Goal: Entertainment & Leisure: Browse casually

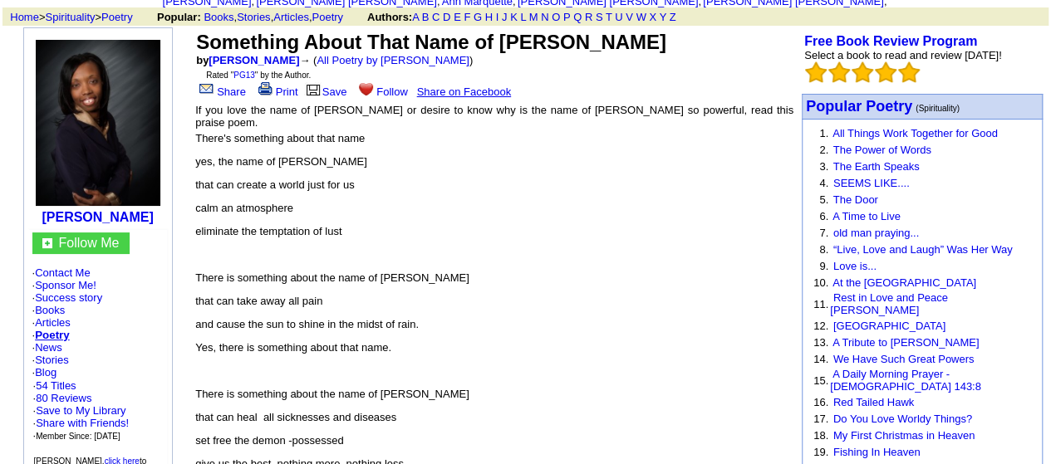
scroll to position [83, 0]
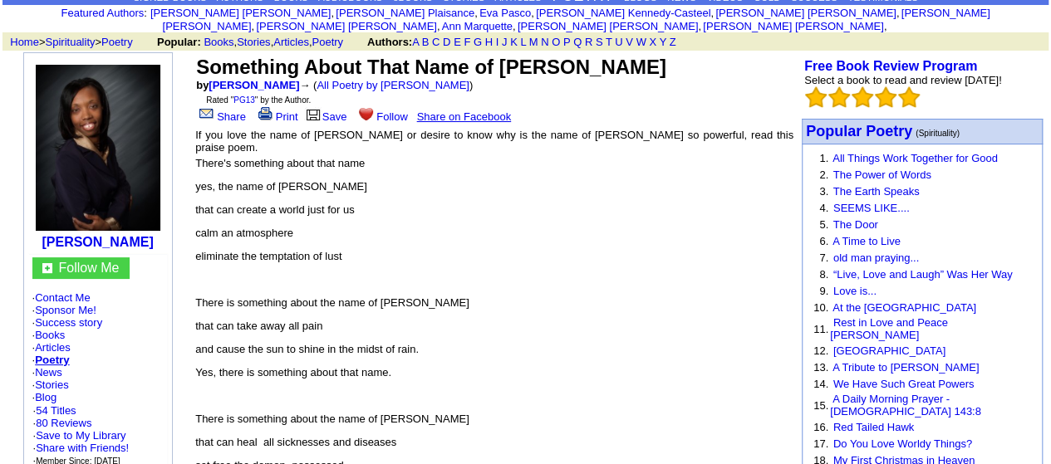
click at [847, 169] on link "The Power of Words" at bounding box center [881, 175] width 98 height 12
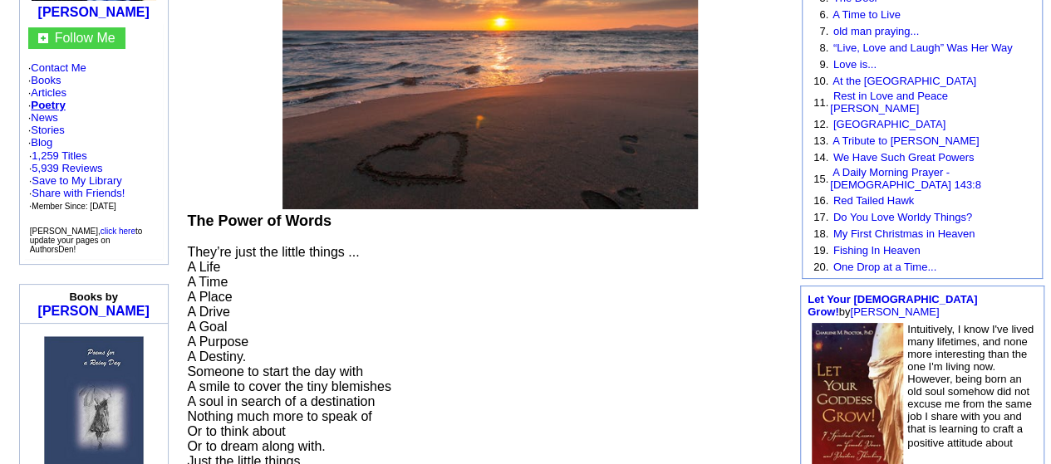
scroll to position [166, 0]
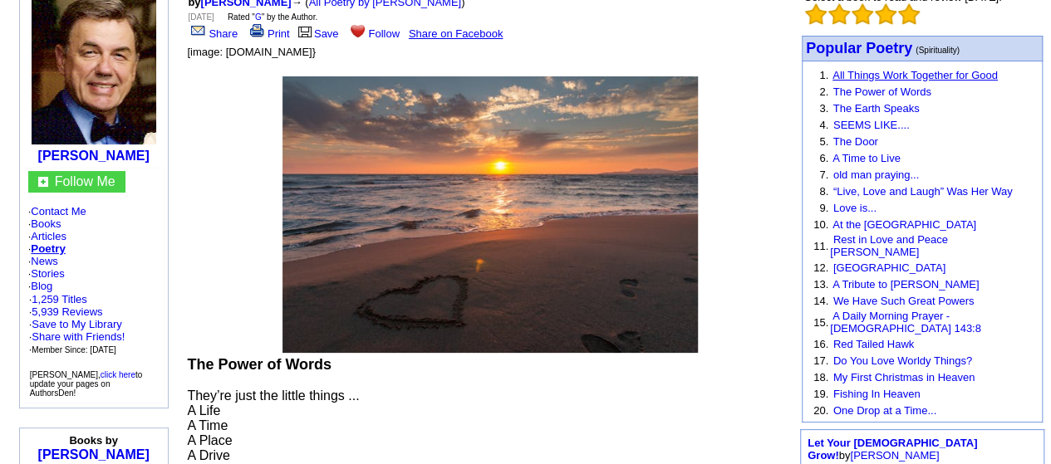
click at [844, 69] on link "All Things Work Together for Good" at bounding box center [914, 75] width 165 height 12
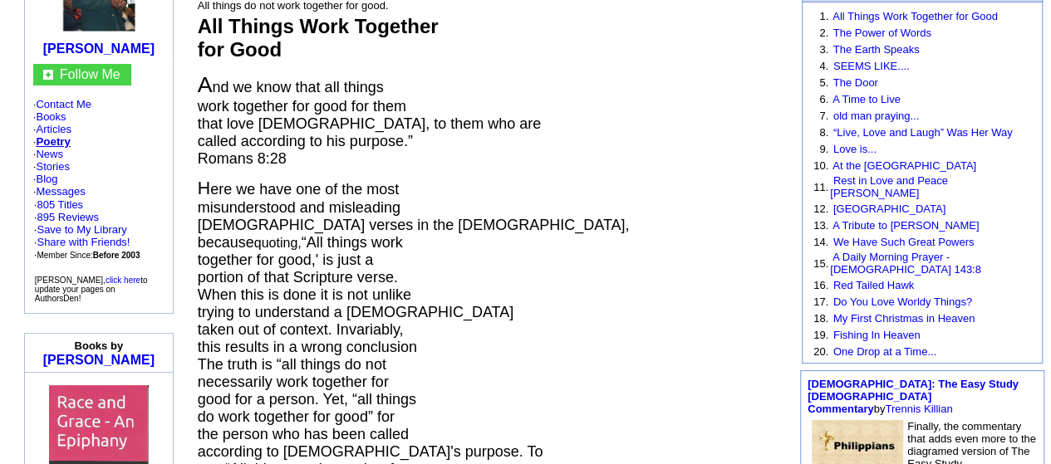
scroll to position [332, 0]
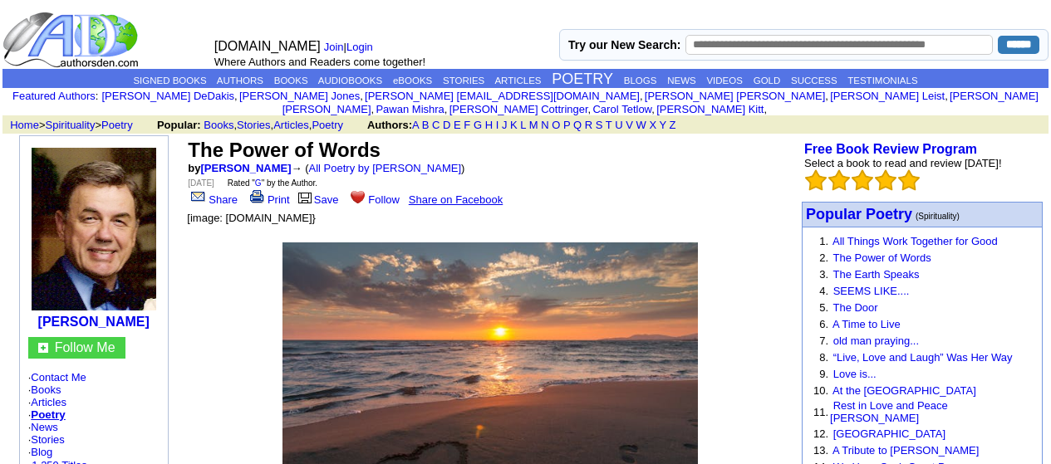
scroll to position [166, 0]
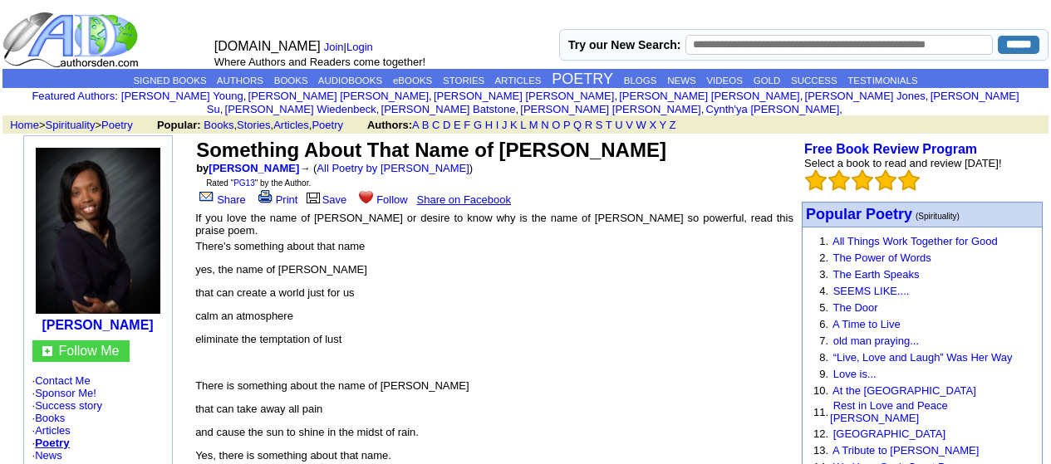
scroll to position [83, 0]
